Goal: Check status: Check status

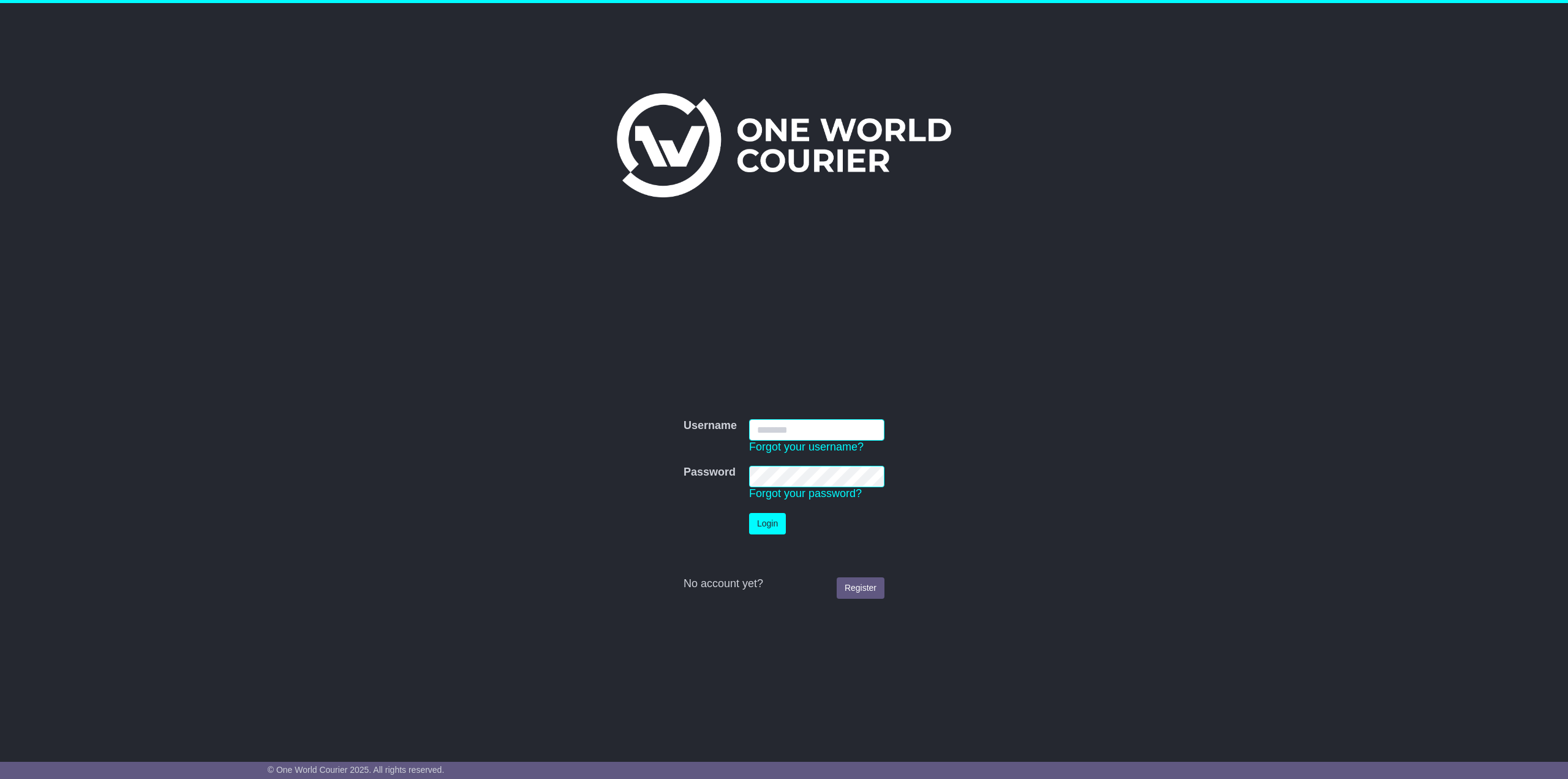
type input "**********"
click at [773, 519] on button "Login" at bounding box center [767, 523] width 37 height 22
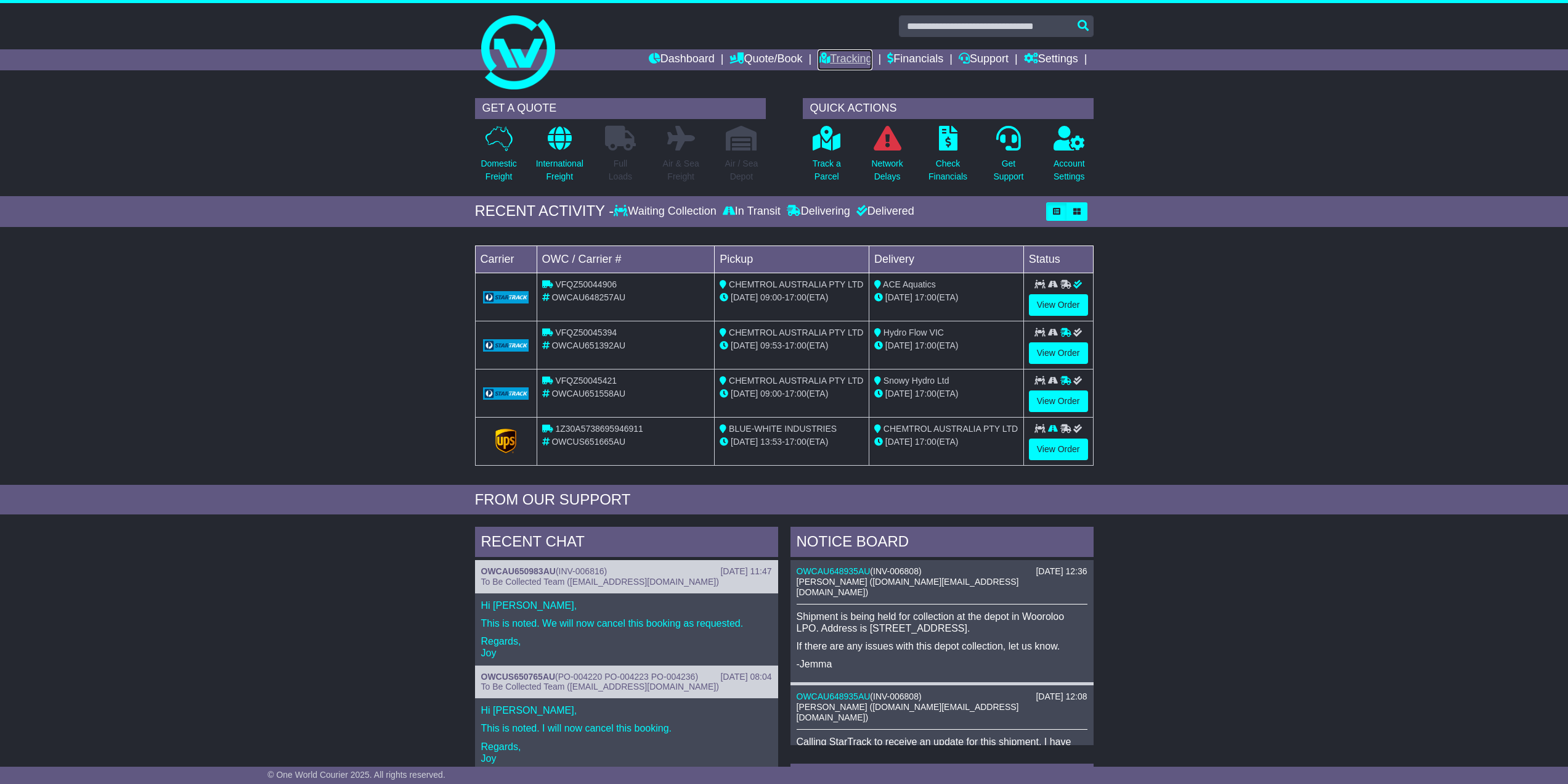
click at [835, 56] on link "Tracking" at bounding box center [845, 60] width 55 height 21
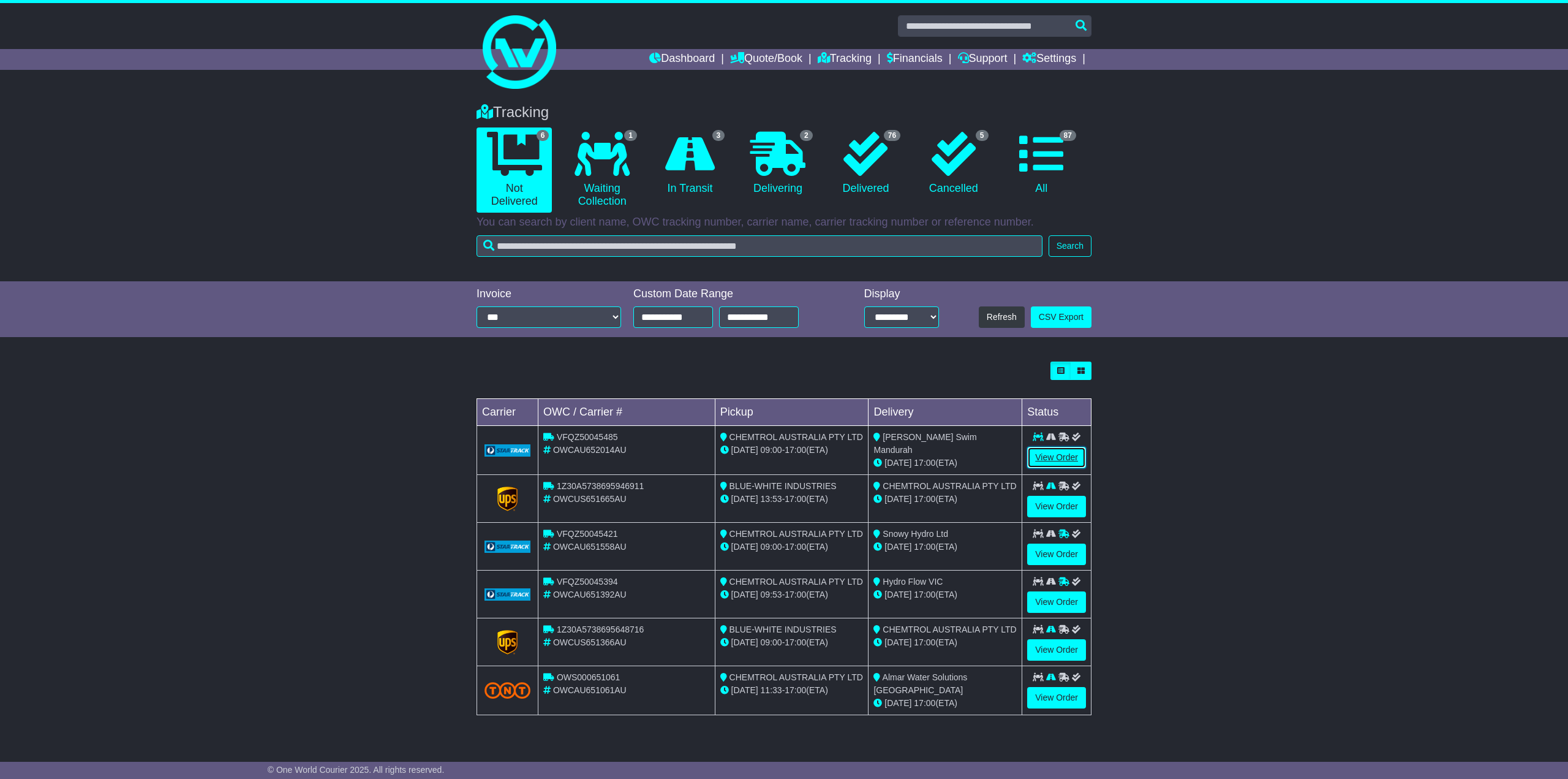
click at [1057, 456] on link "View Order" at bounding box center [1056, 458] width 59 height 22
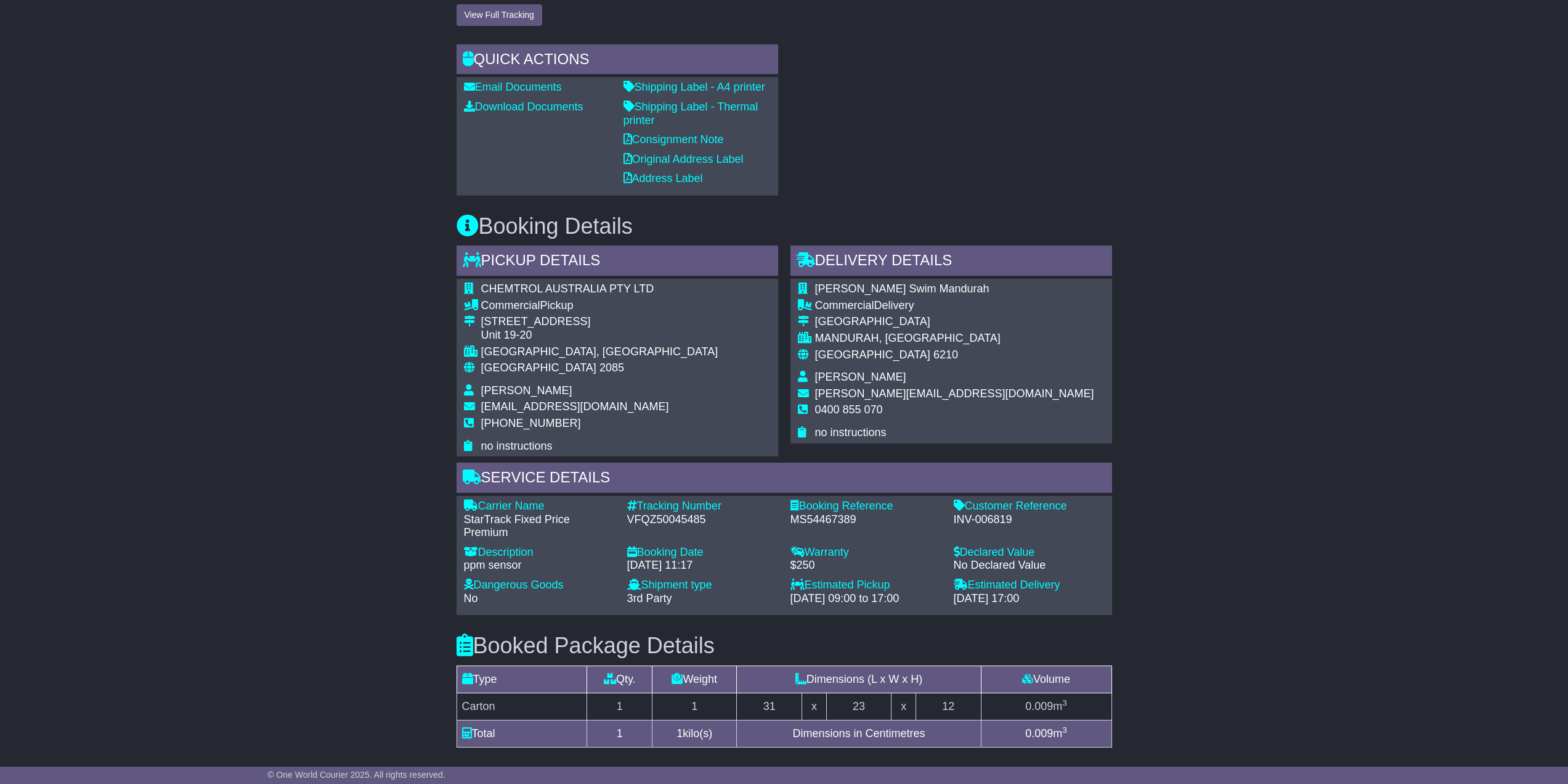
scroll to position [308, 0]
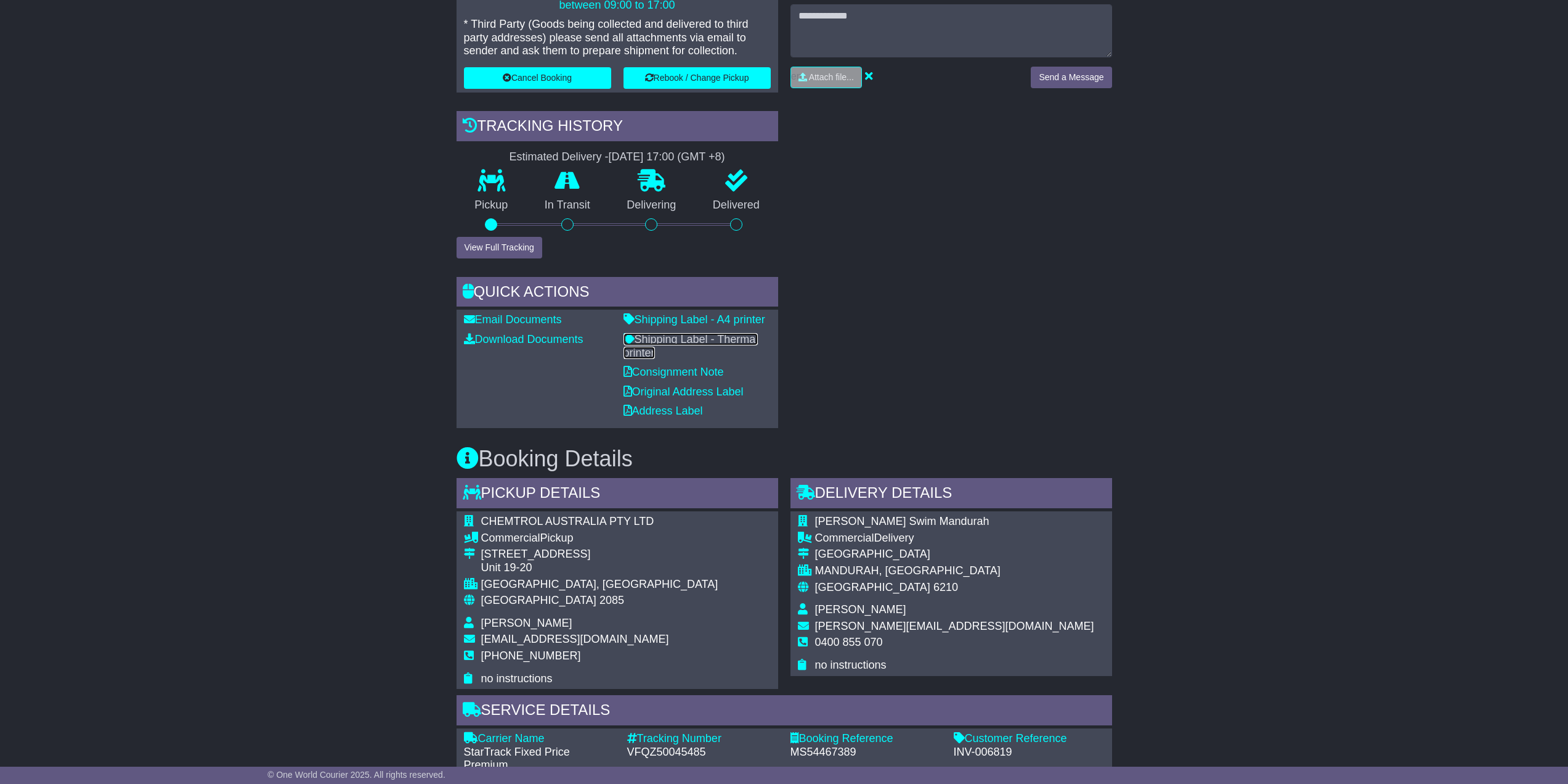
click at [711, 339] on link "Shipping Label - Thermal printer" at bounding box center [691, 346] width 135 height 26
